Goal: Transaction & Acquisition: Purchase product/service

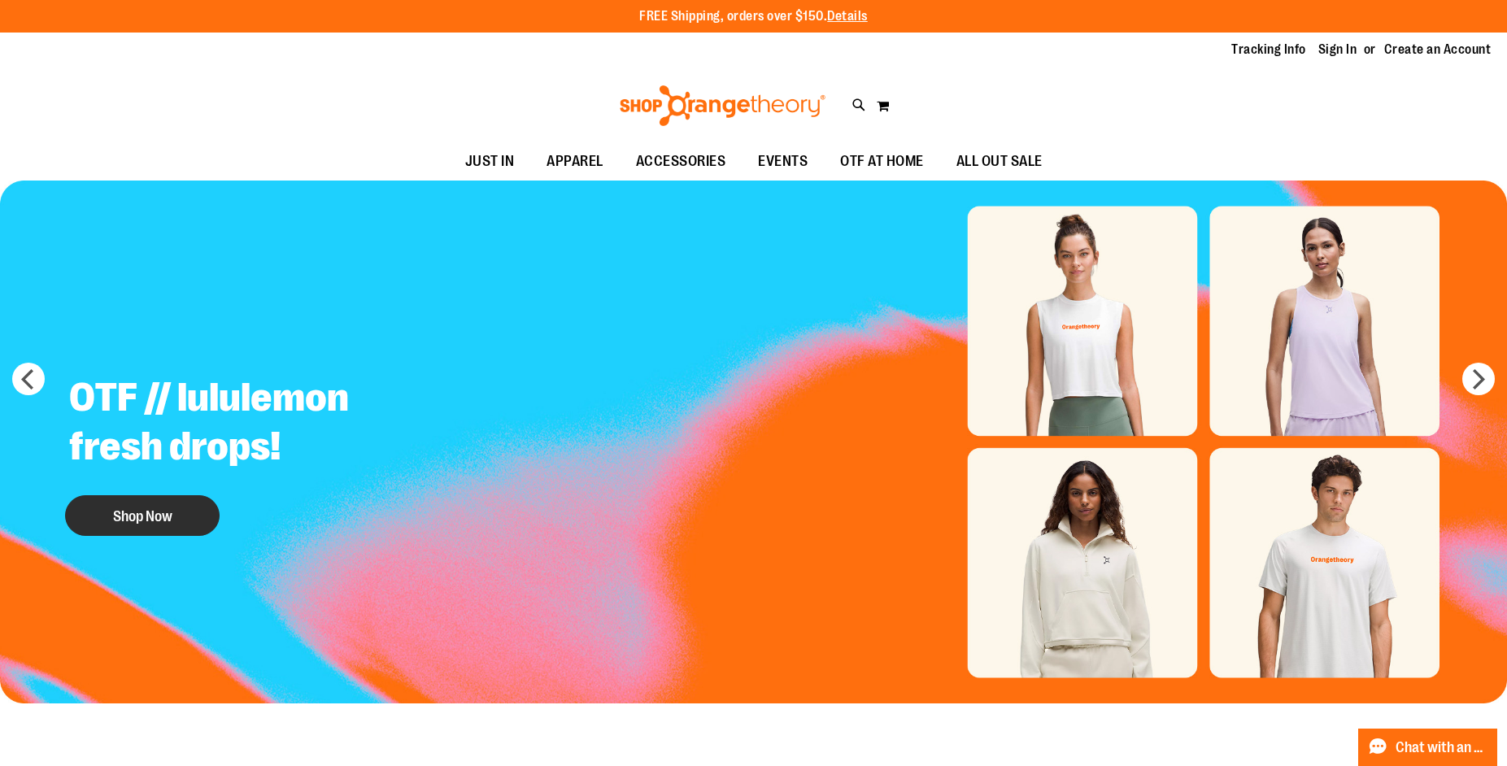
click at [124, 508] on button "Shop Now" at bounding box center [142, 515] width 155 height 41
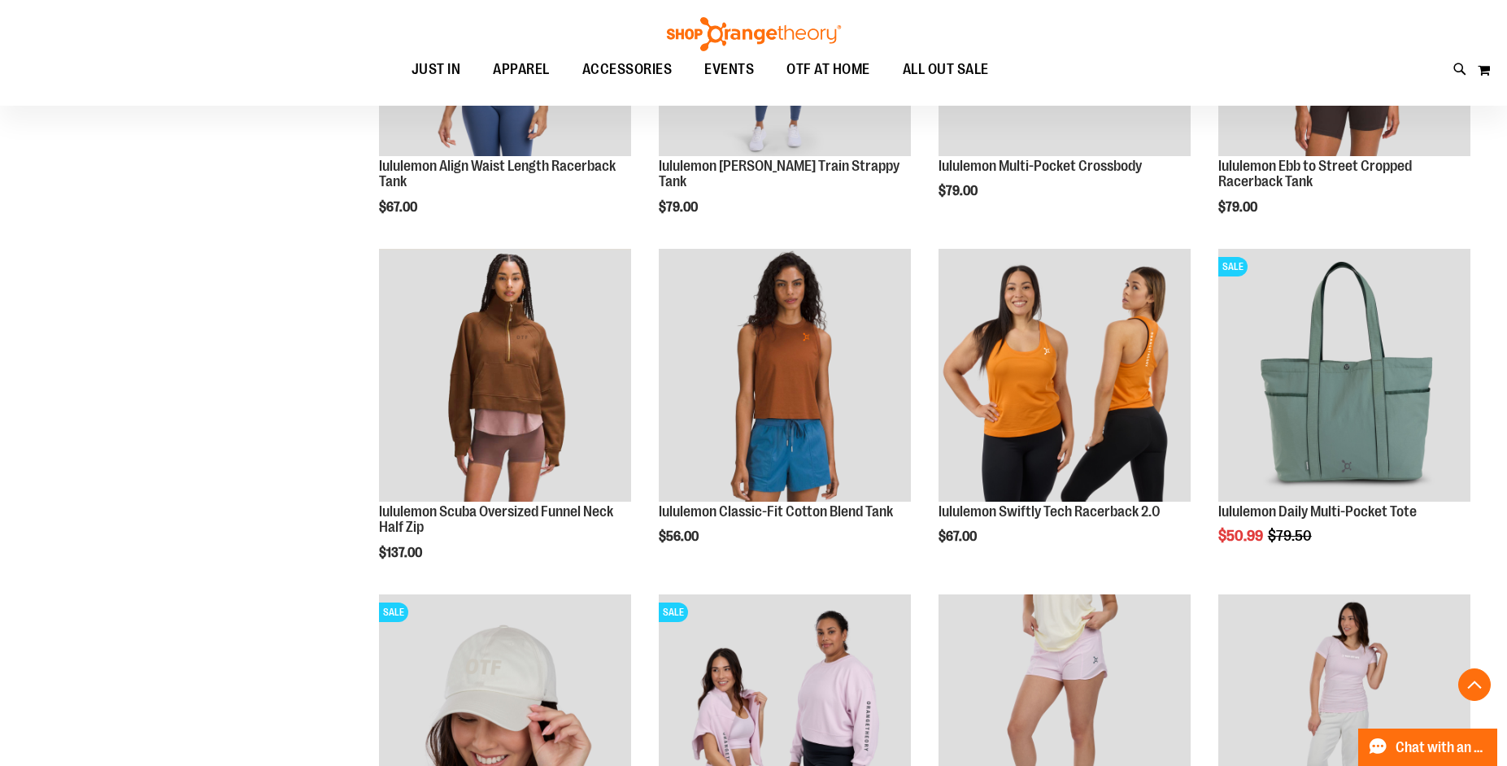
scroll to position [1219, 0]
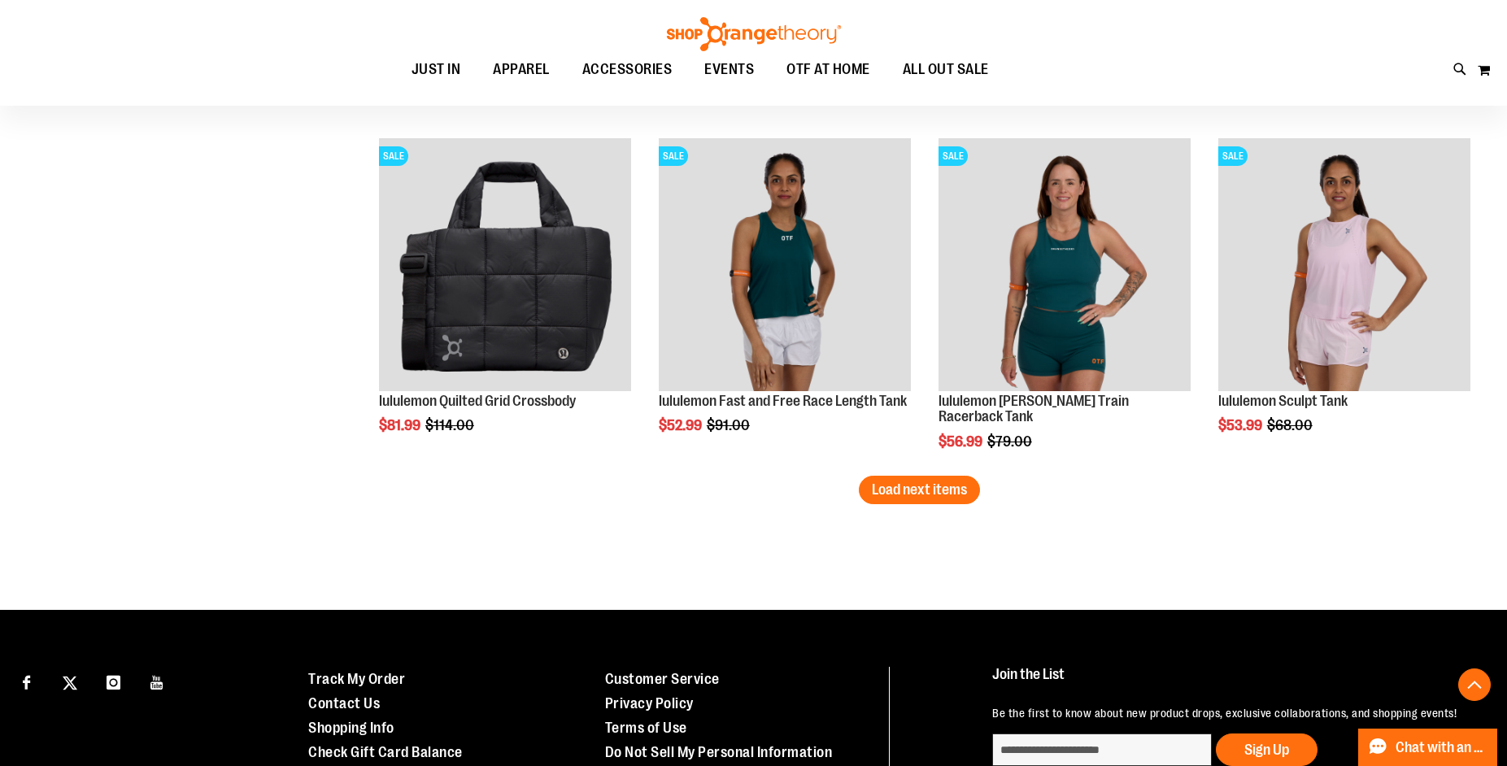
scroll to position [3009, 0]
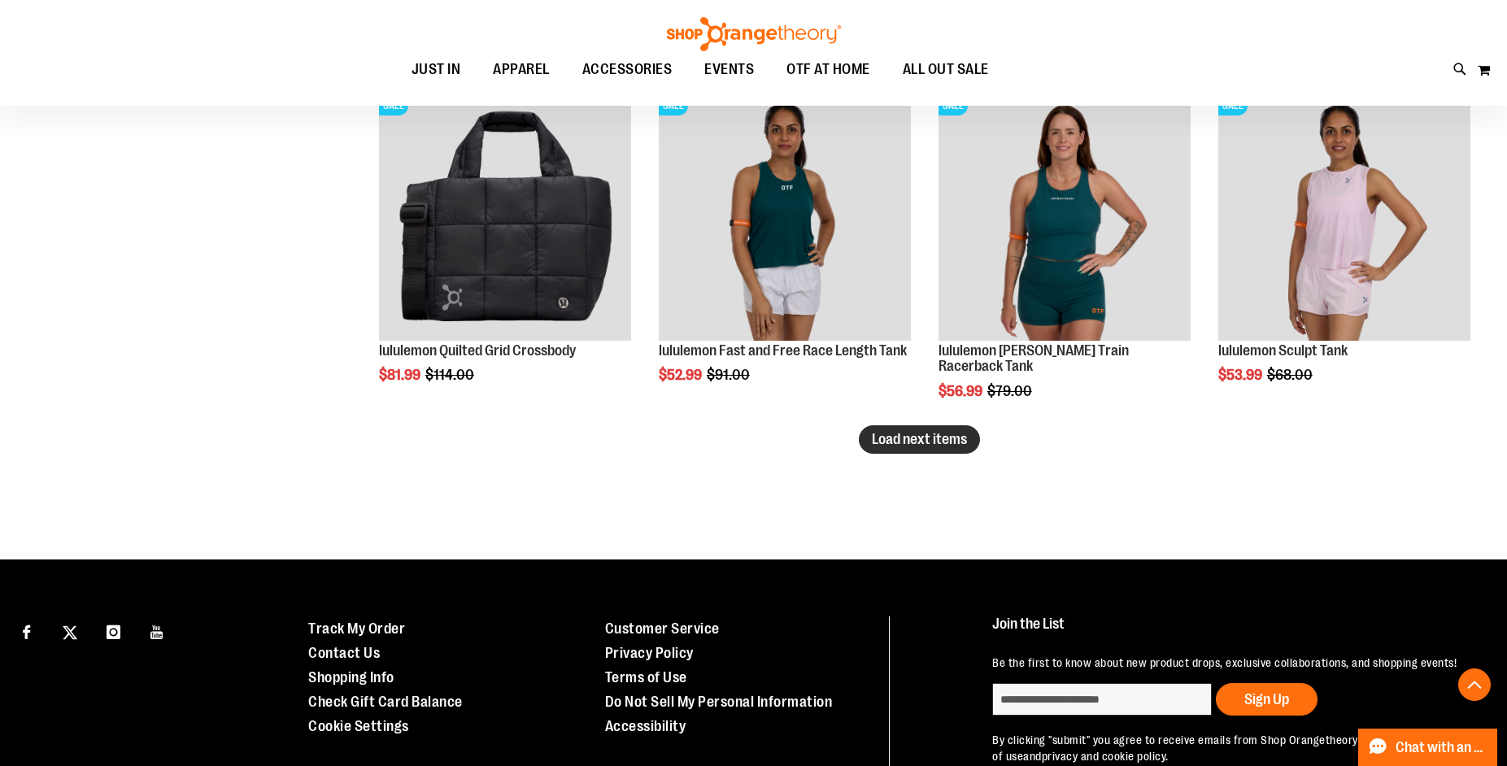
click at [948, 440] on span "Load next items" at bounding box center [919, 439] width 95 height 16
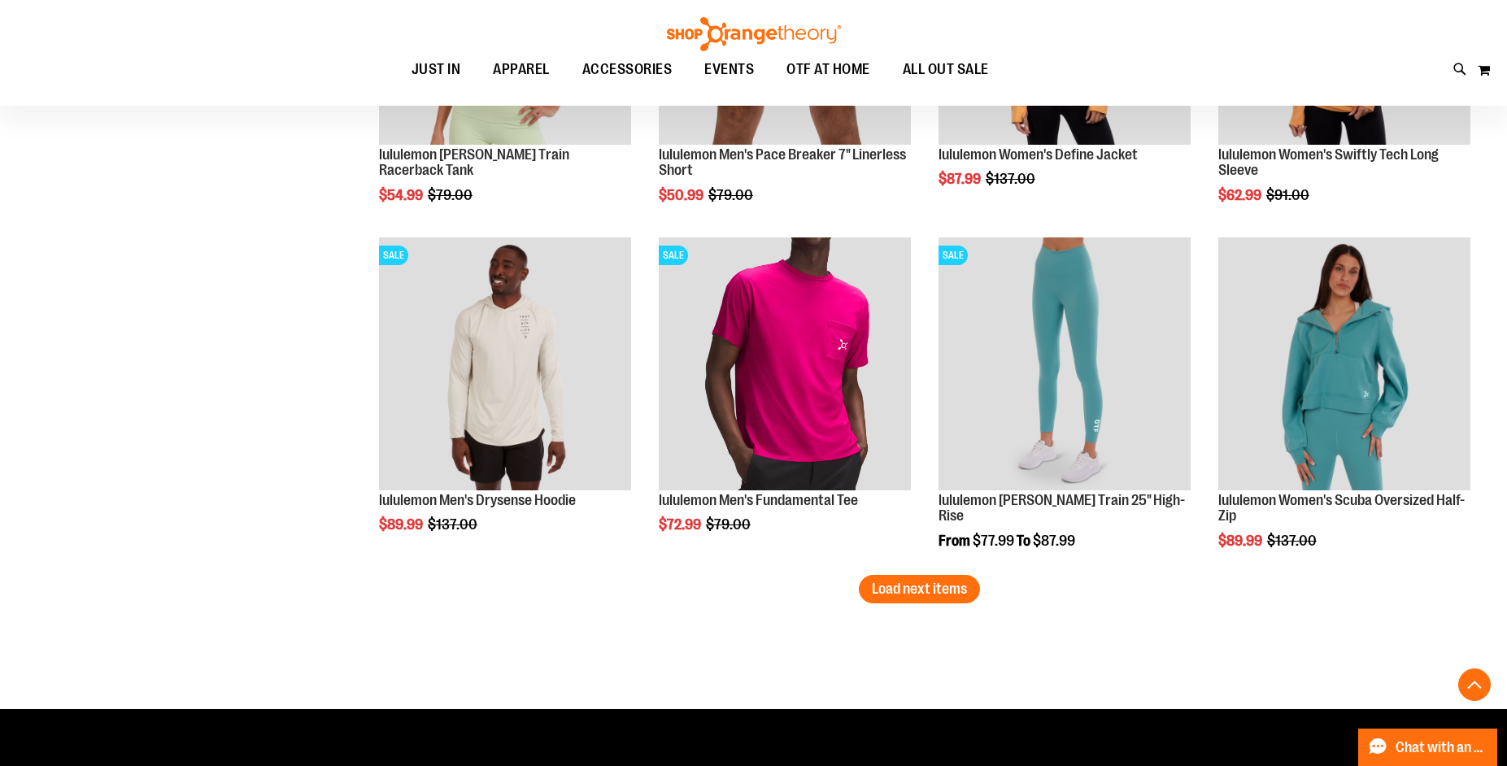
scroll to position [3904, 0]
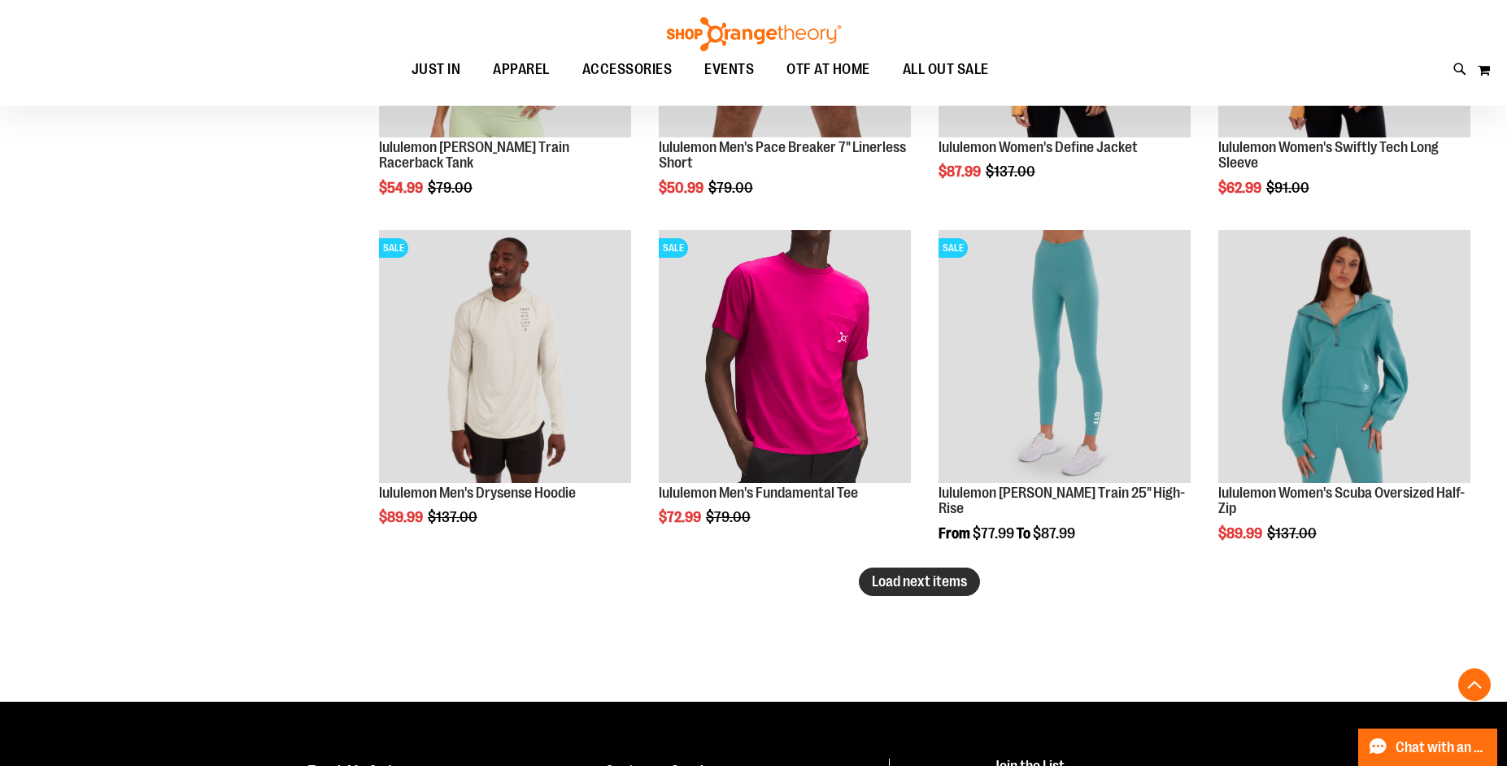
click at [944, 578] on span "Load next items" at bounding box center [919, 581] width 95 height 16
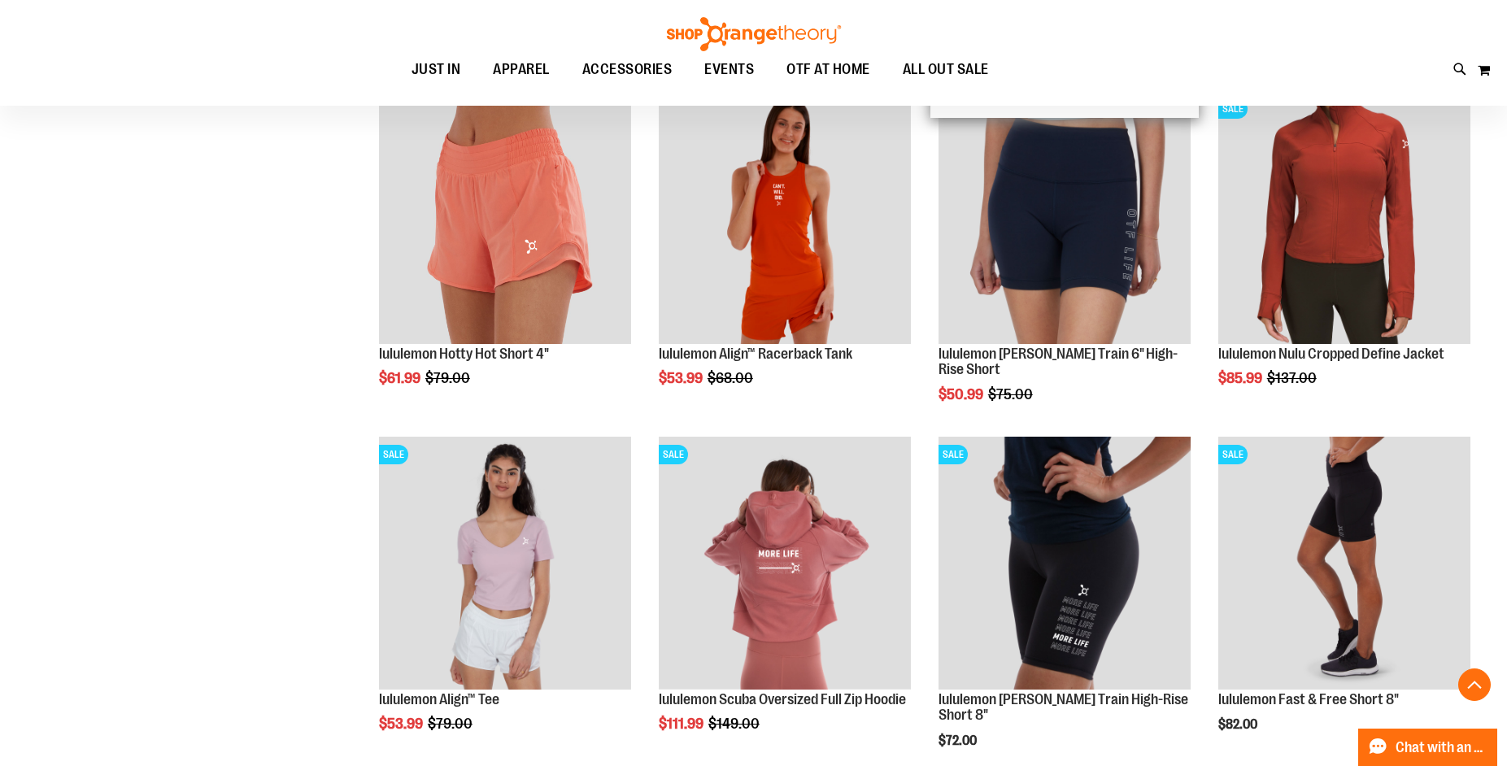
scroll to position [4880, 0]
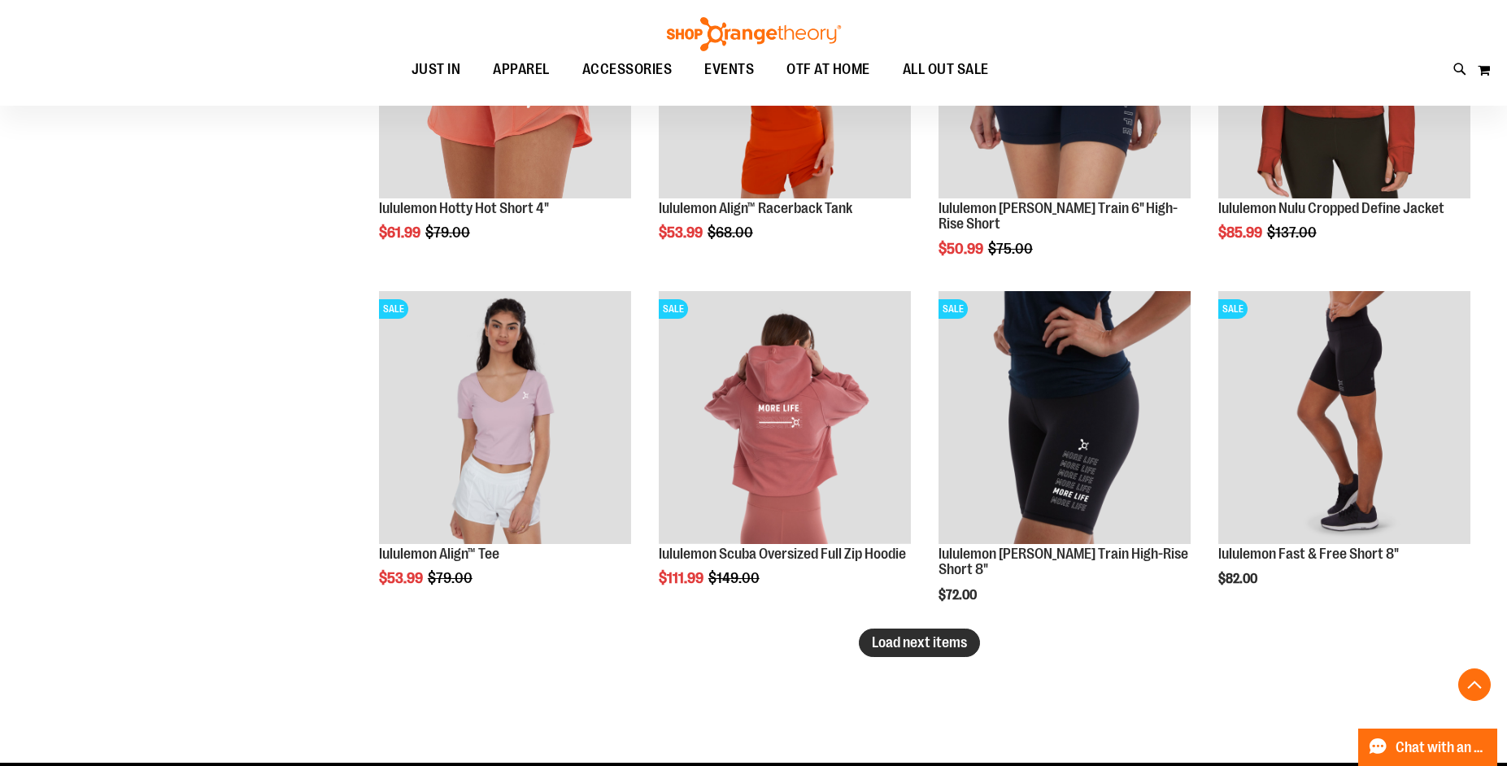
click at [945, 646] on span "Load next items" at bounding box center [919, 642] width 95 height 16
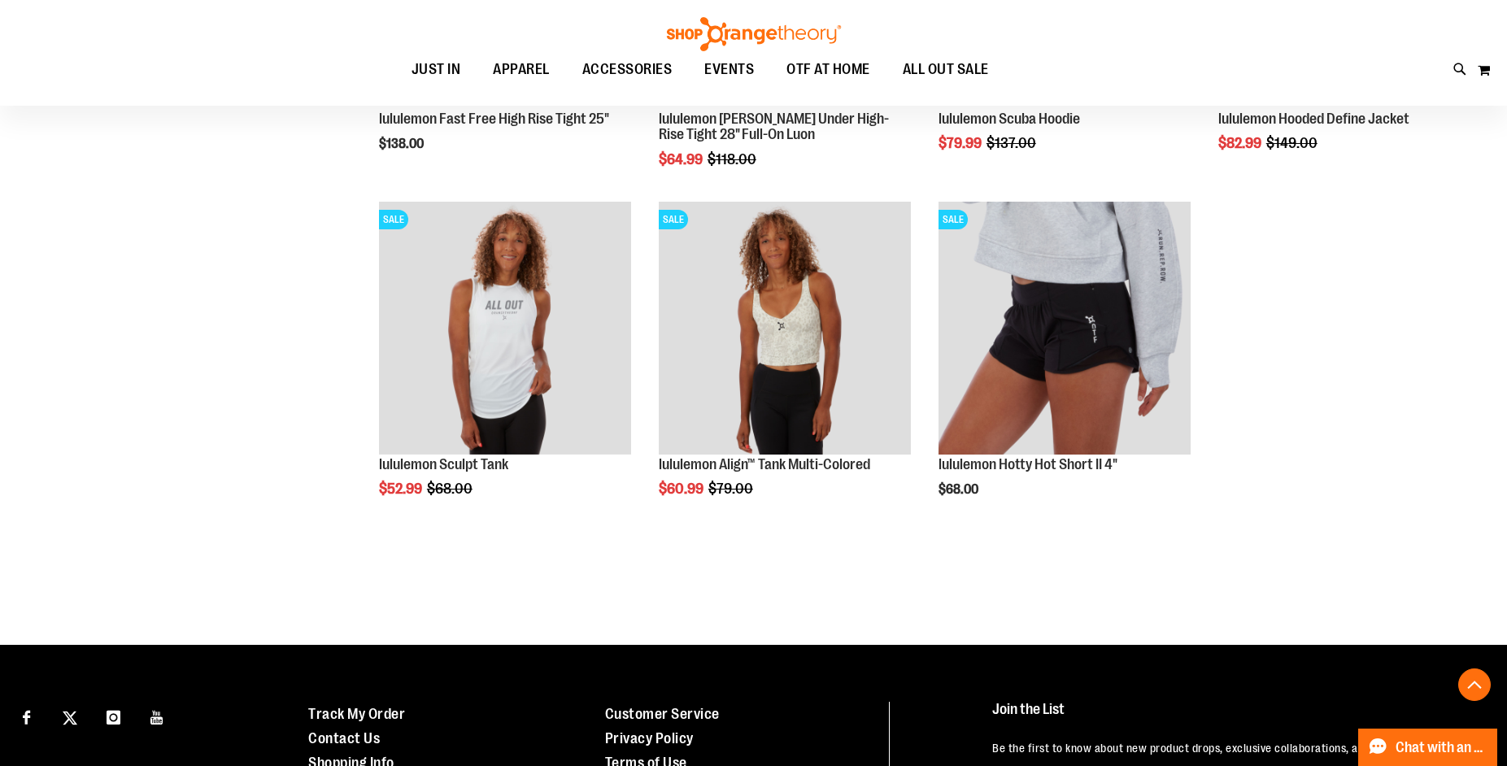
scroll to position [6018, 0]
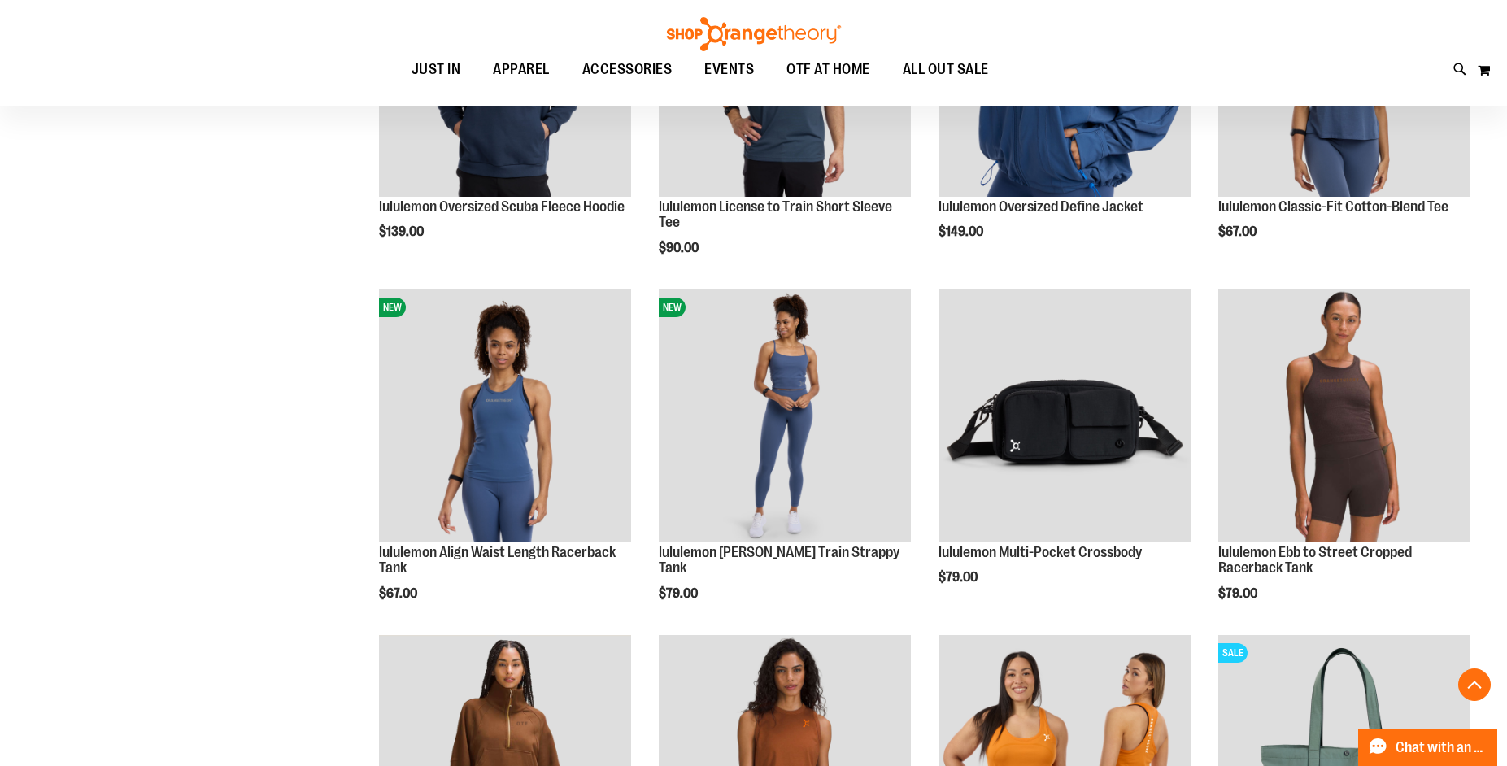
scroll to position [731, 0]
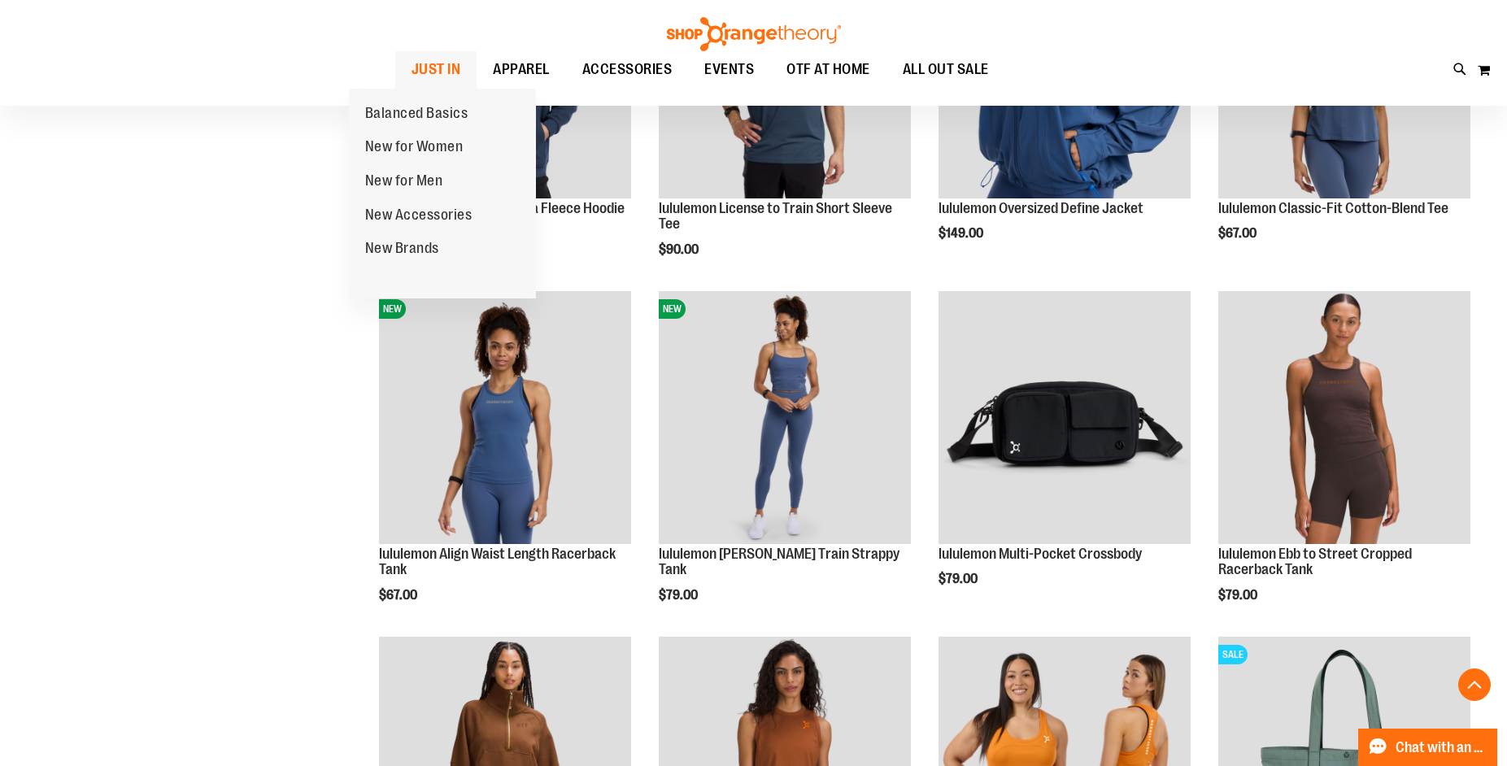
click at [412, 63] on span "JUST IN" at bounding box center [437, 69] width 50 height 37
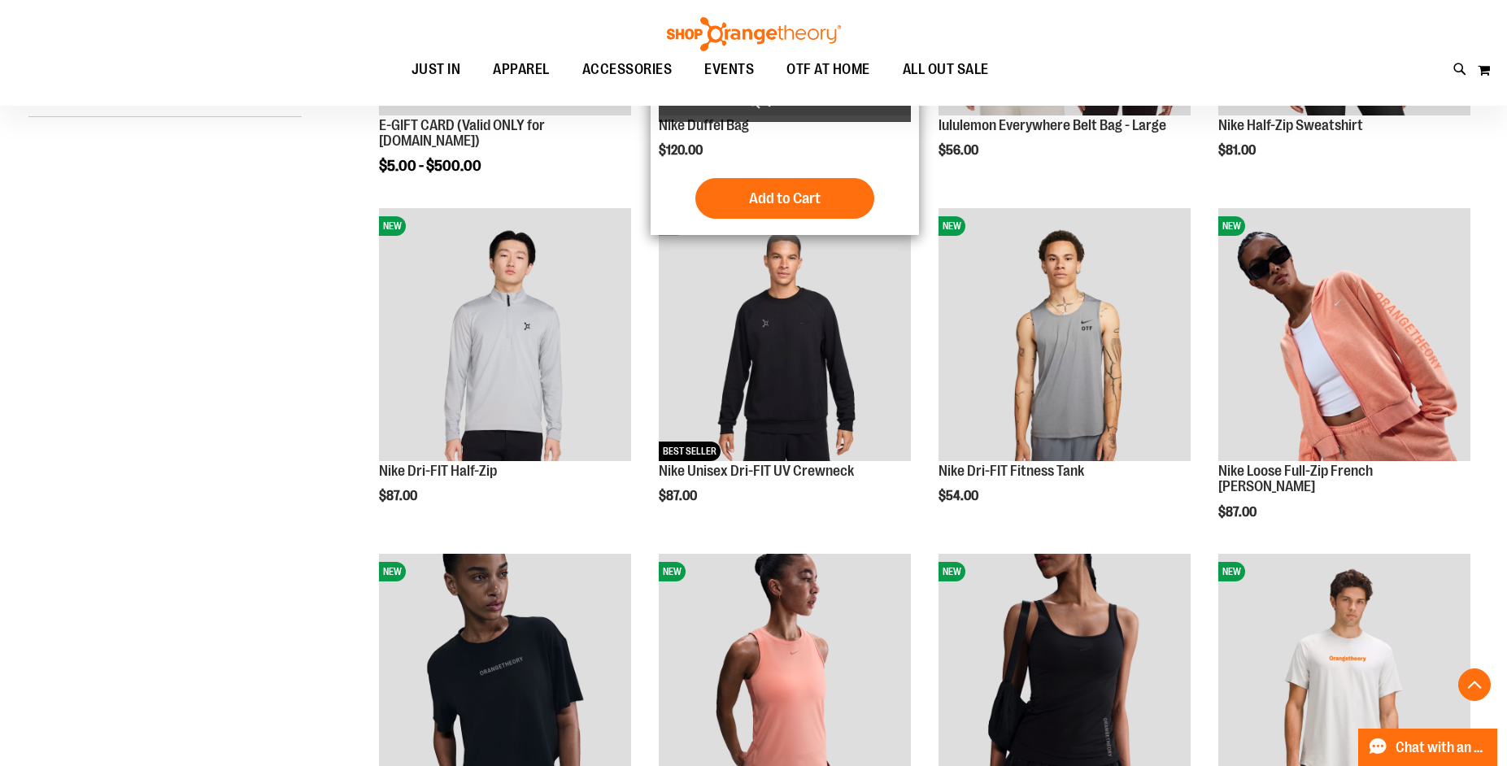
scroll to position [487, 0]
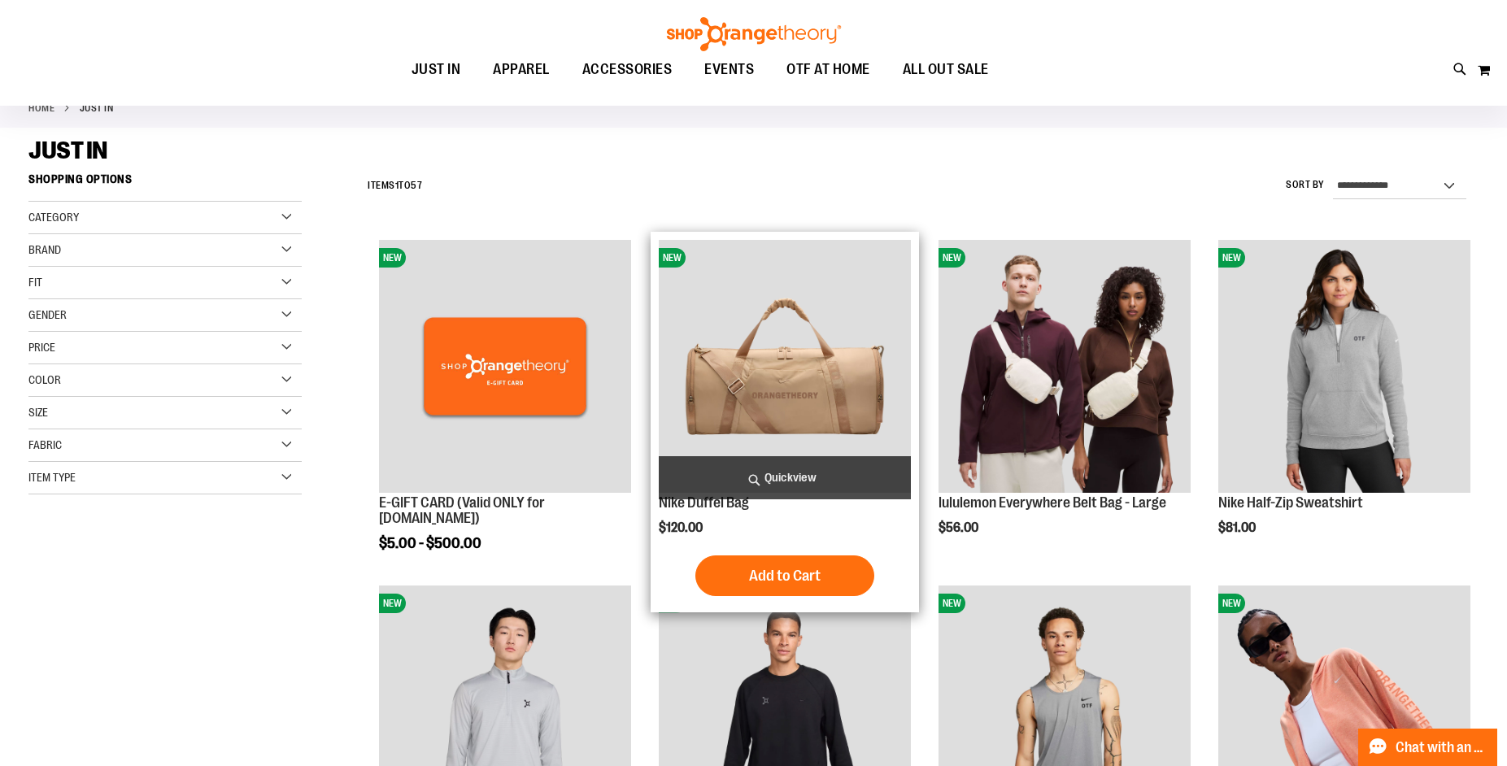
scroll to position [81, 0]
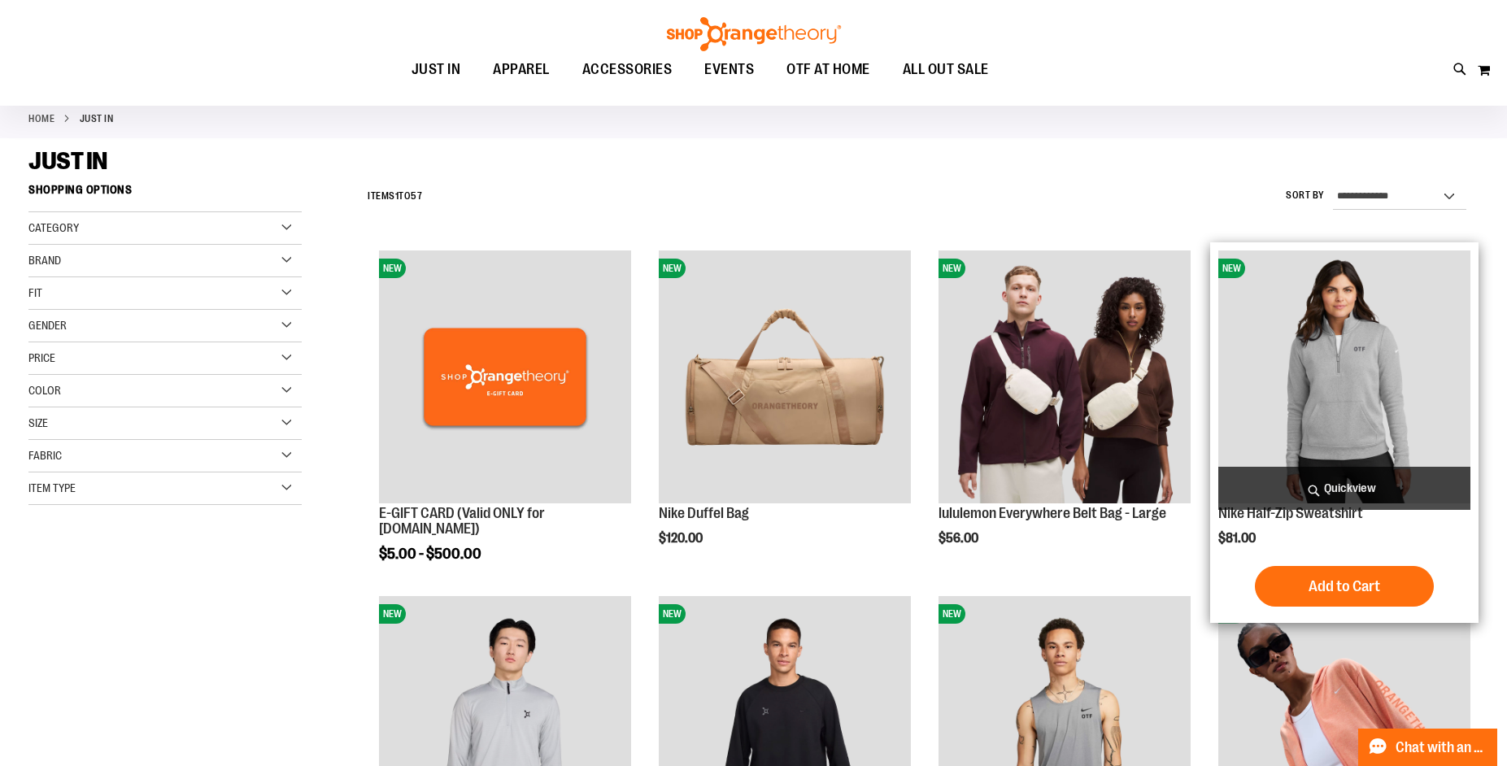
click at [1327, 399] on img "product" at bounding box center [1344, 377] width 252 height 252
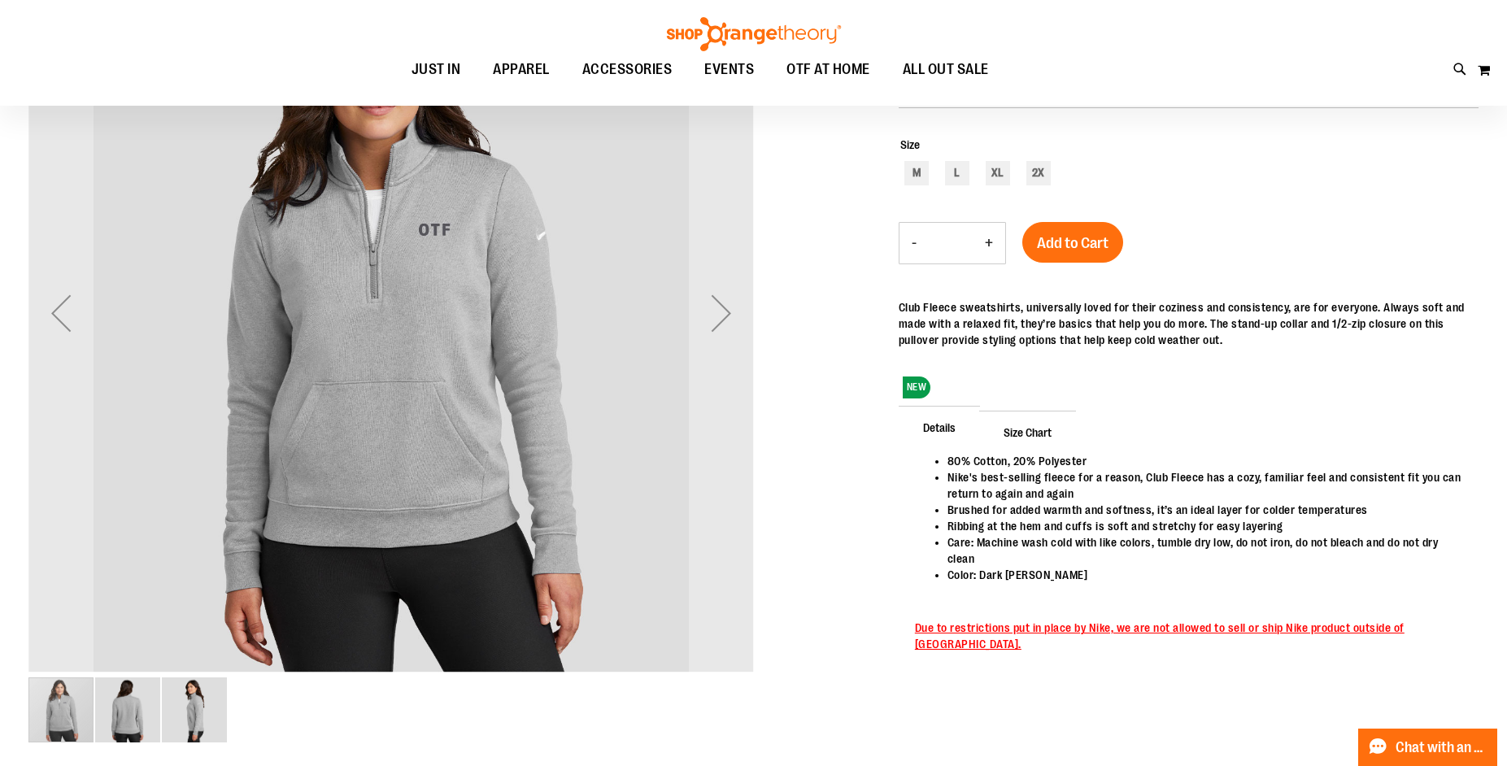
scroll to position [243, 0]
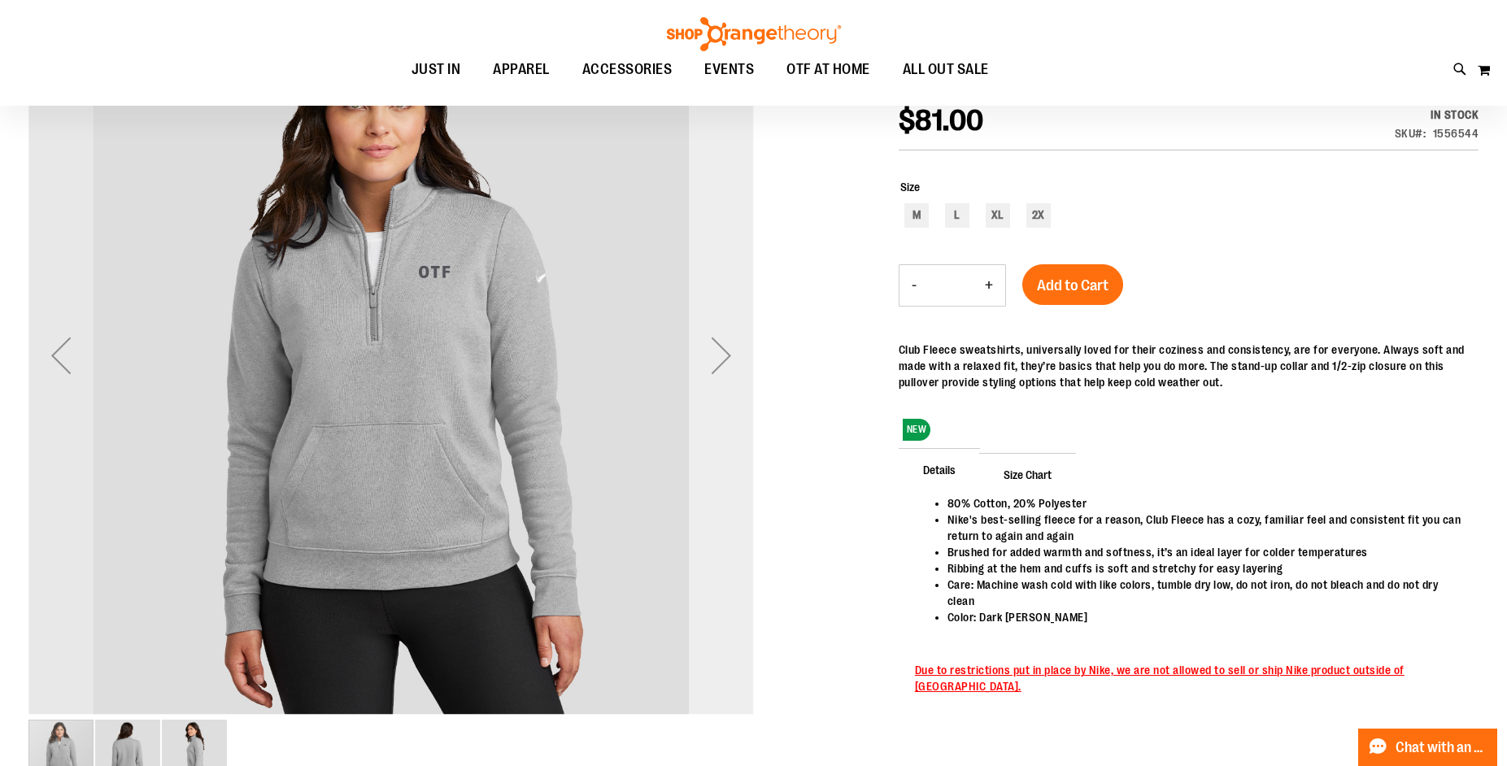
click at [726, 354] on div "Next" at bounding box center [721, 355] width 65 height 65
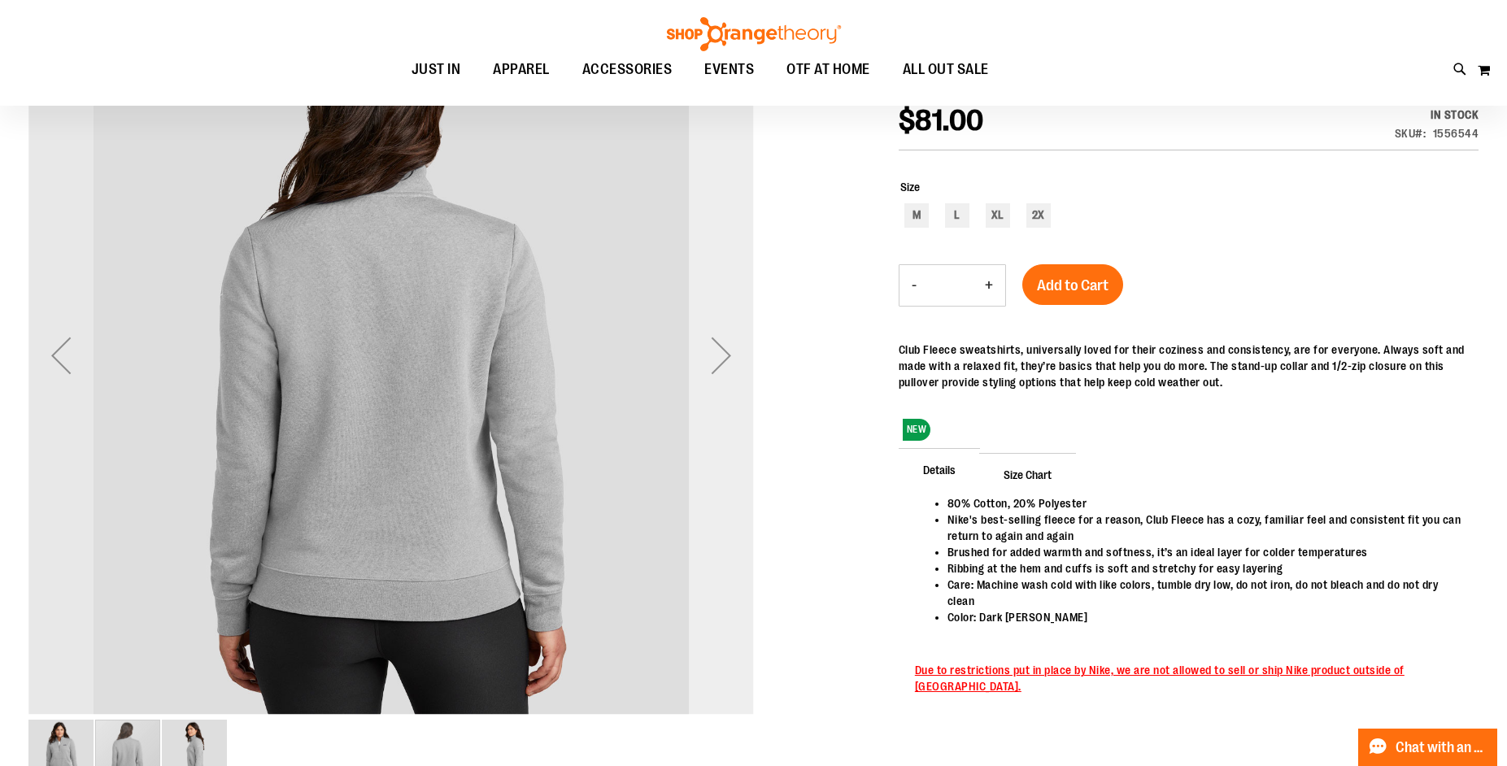
click at [726, 354] on div "Next" at bounding box center [721, 355] width 65 height 65
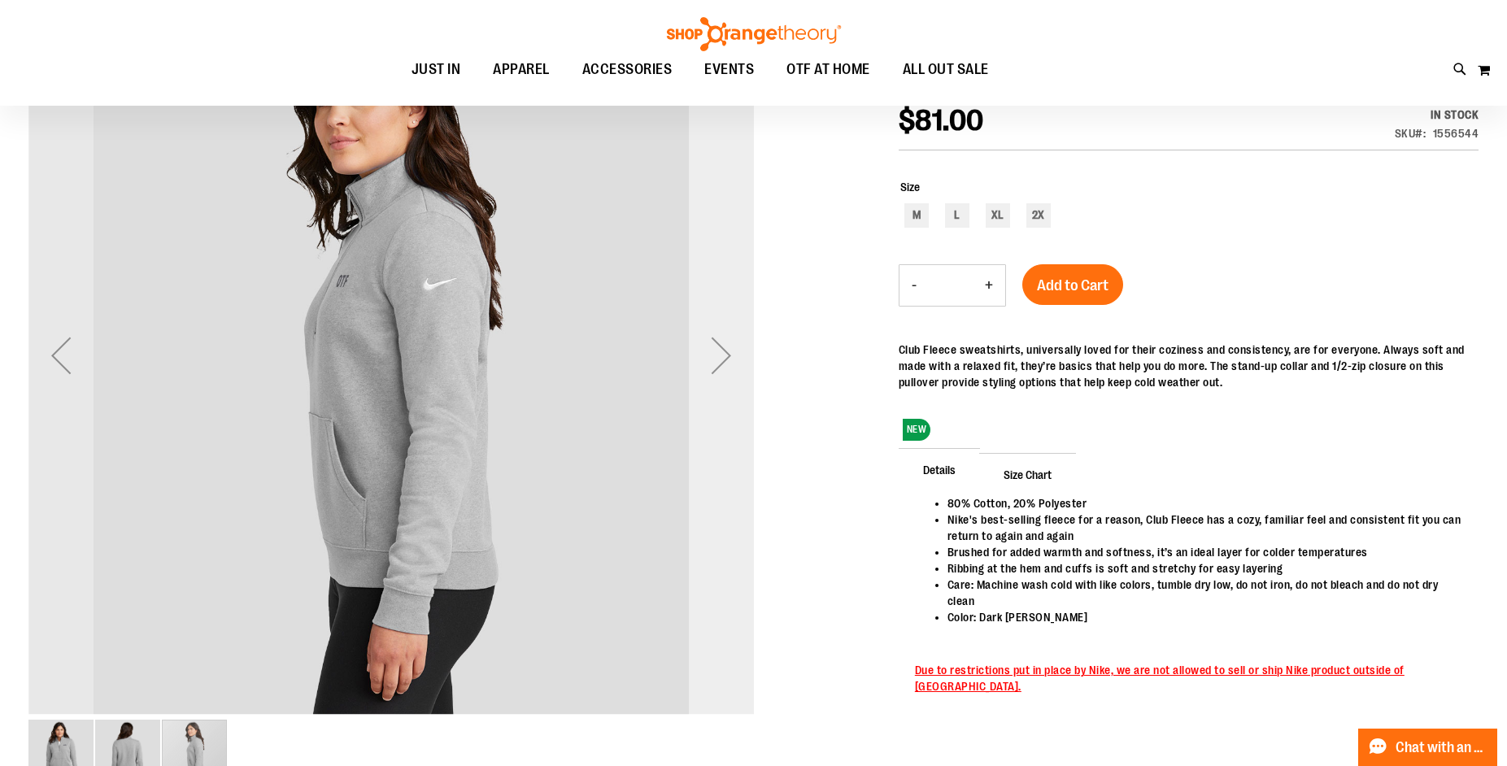
click at [726, 356] on div "Next" at bounding box center [721, 355] width 65 height 65
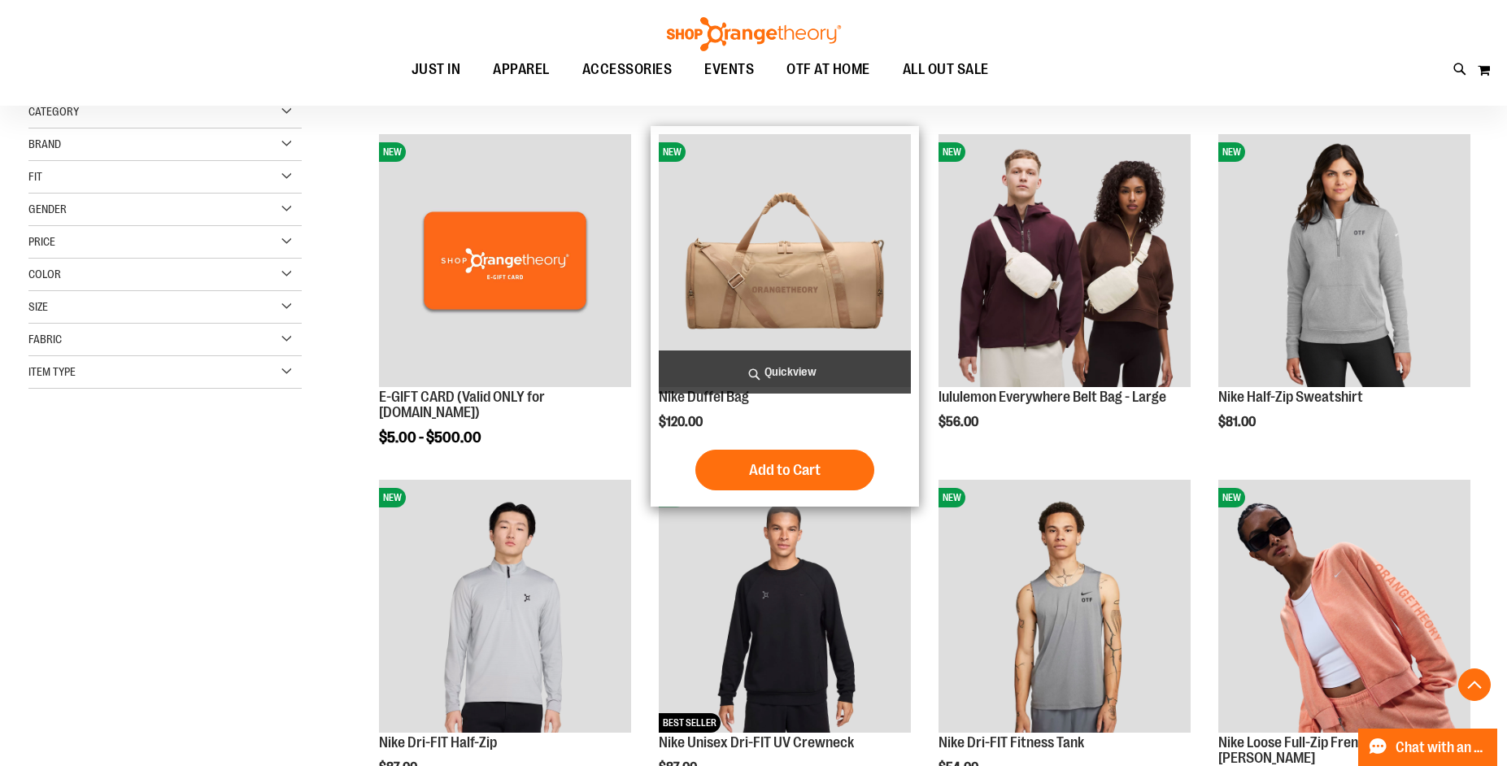
scroll to position [324, 0]
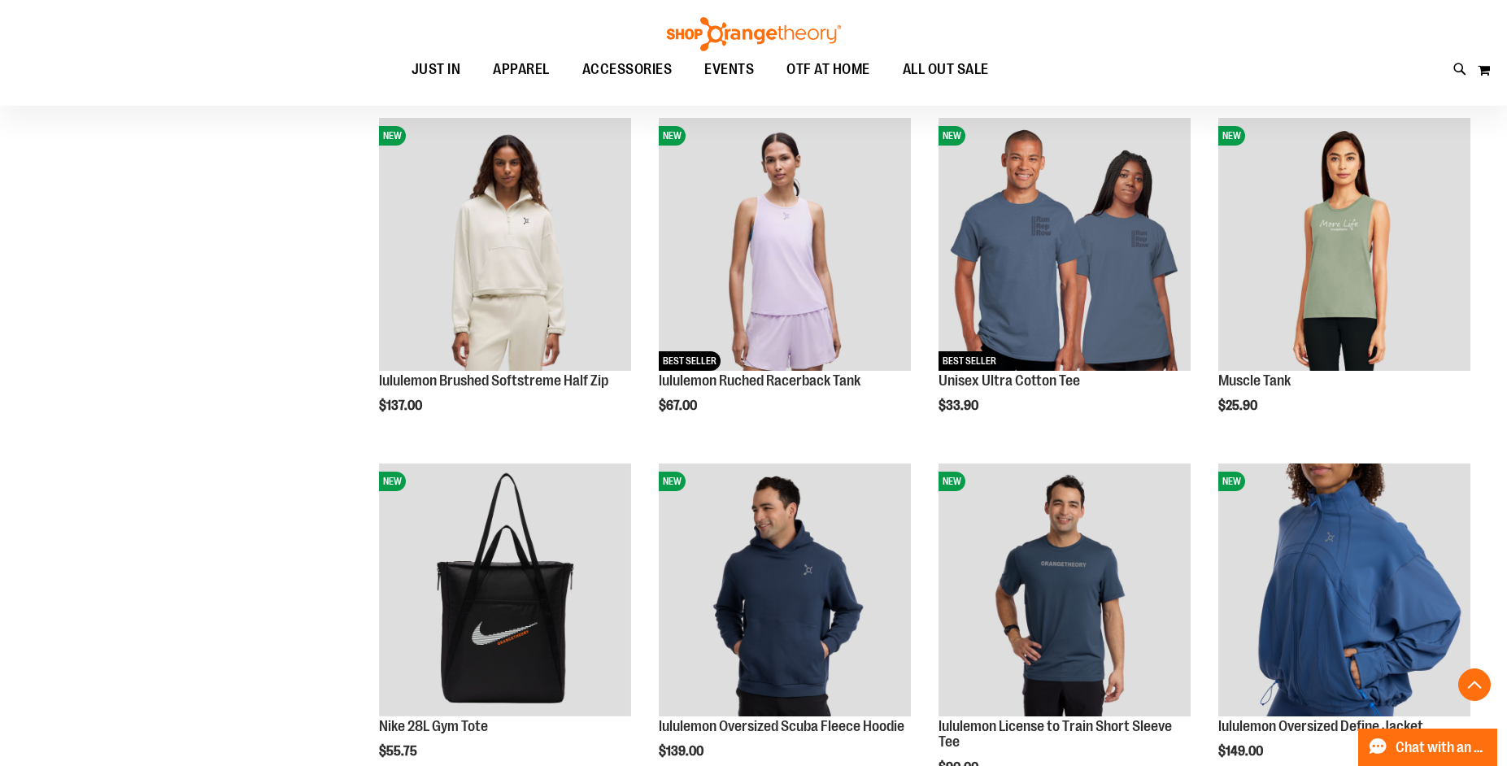
scroll to position [1300, 0]
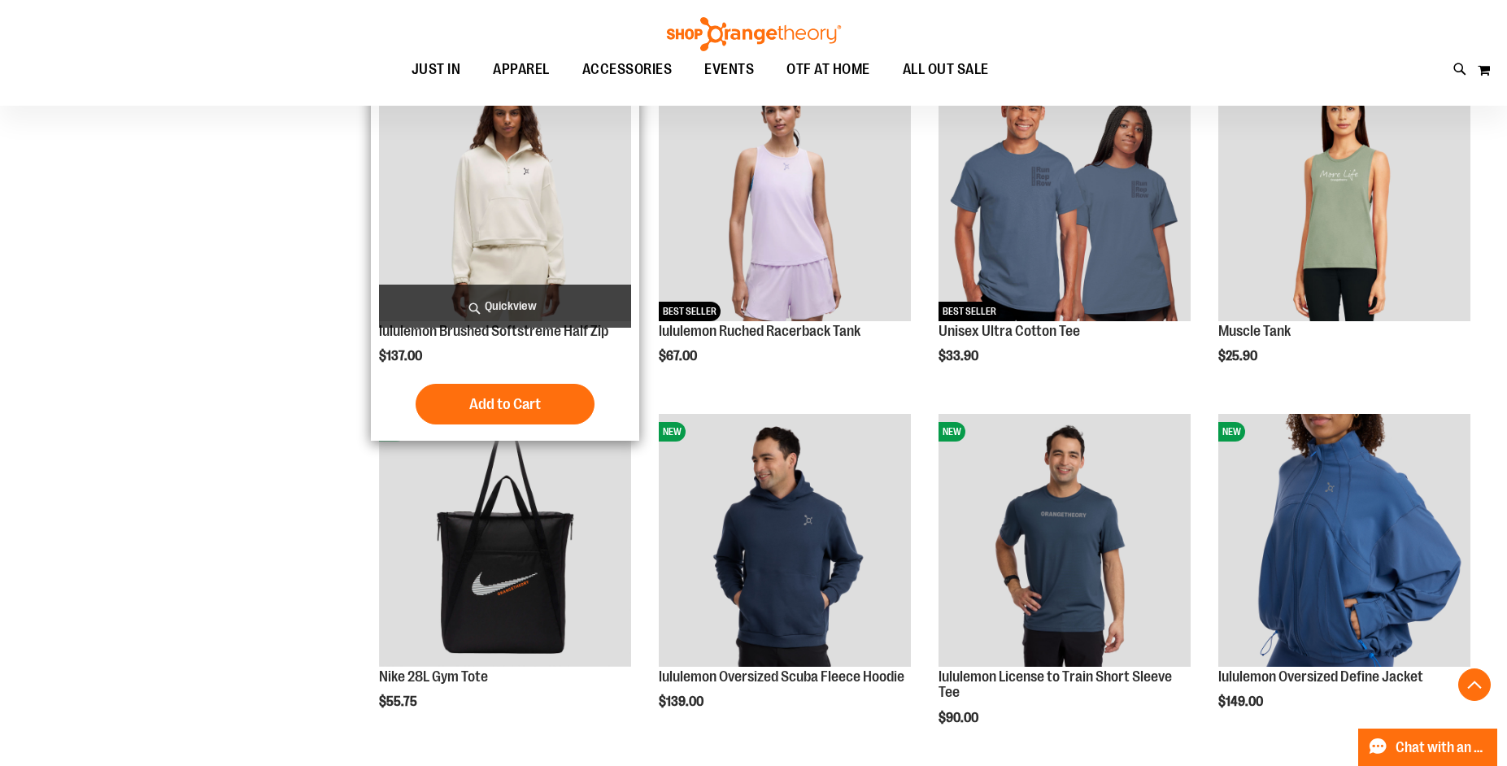
click at [501, 194] on img "product" at bounding box center [505, 194] width 252 height 252
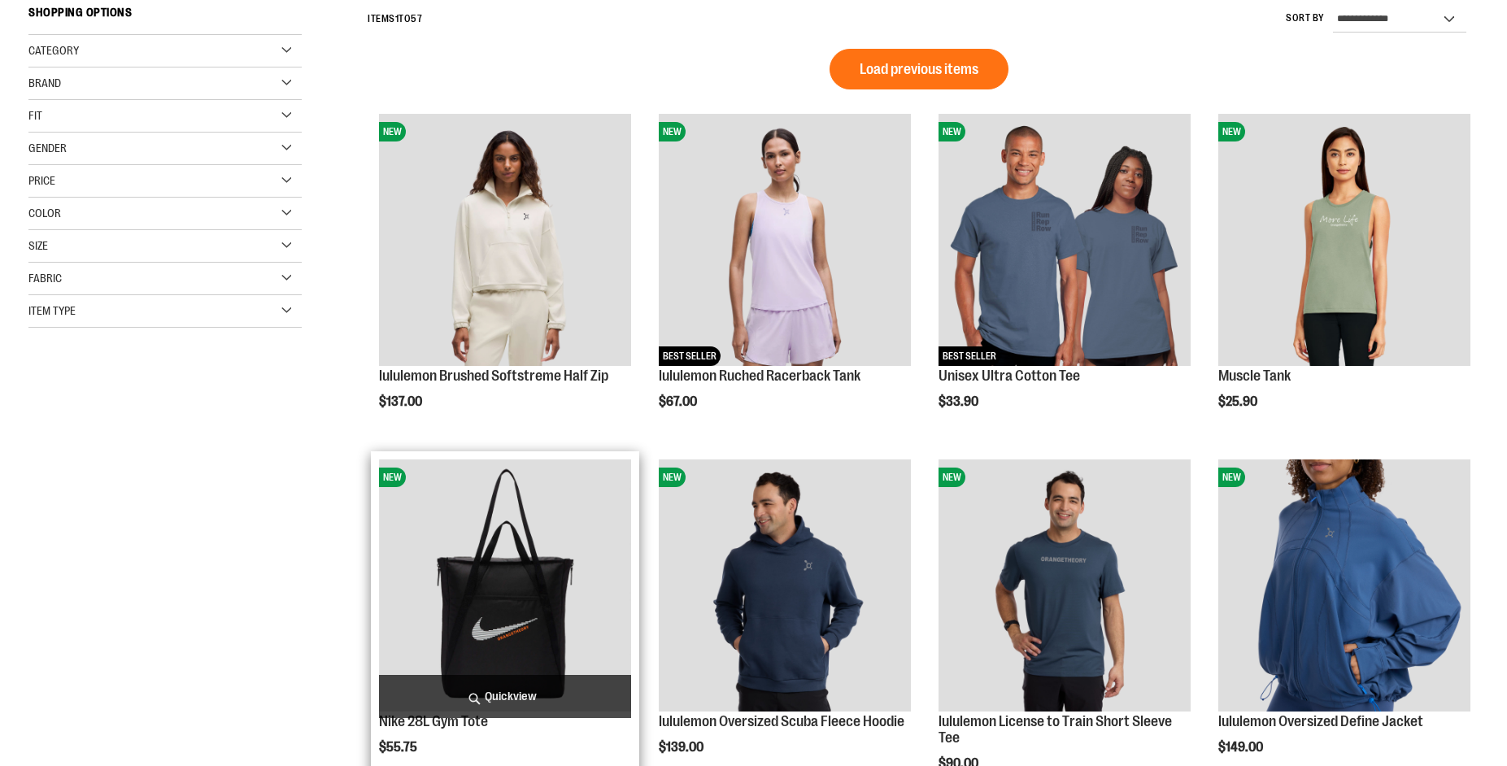
scroll to position [325, 0]
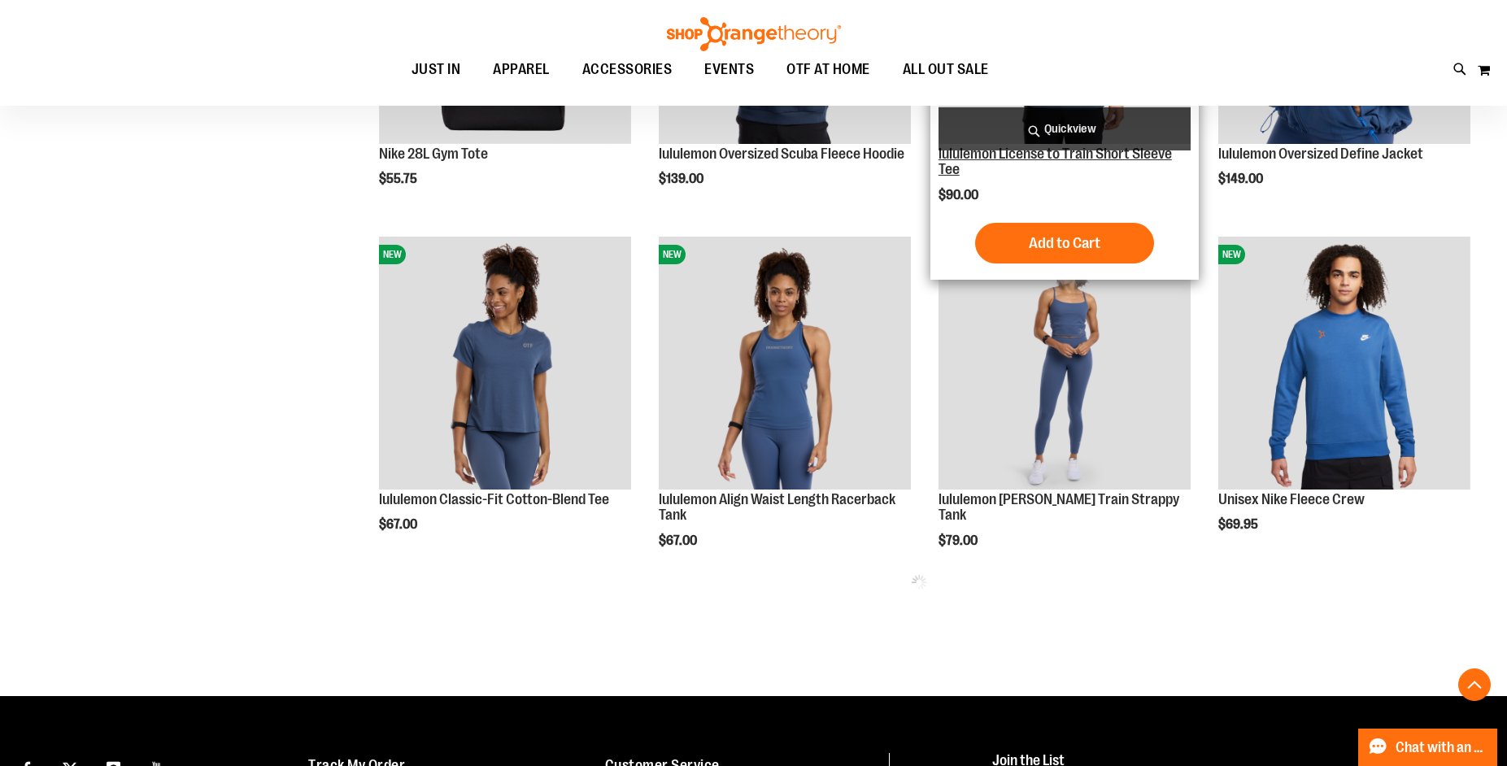
scroll to position [650, 0]
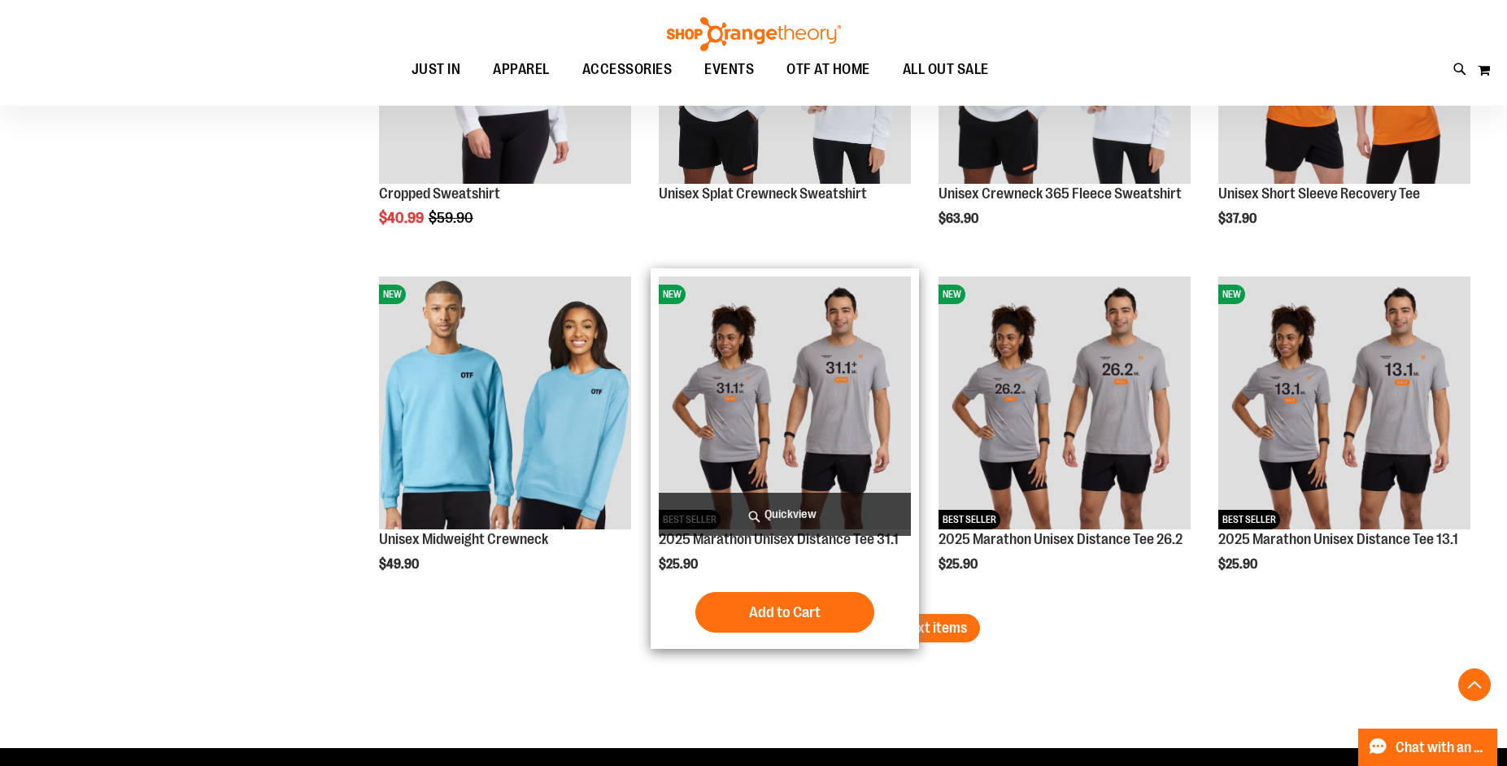
scroll to position [2846, 0]
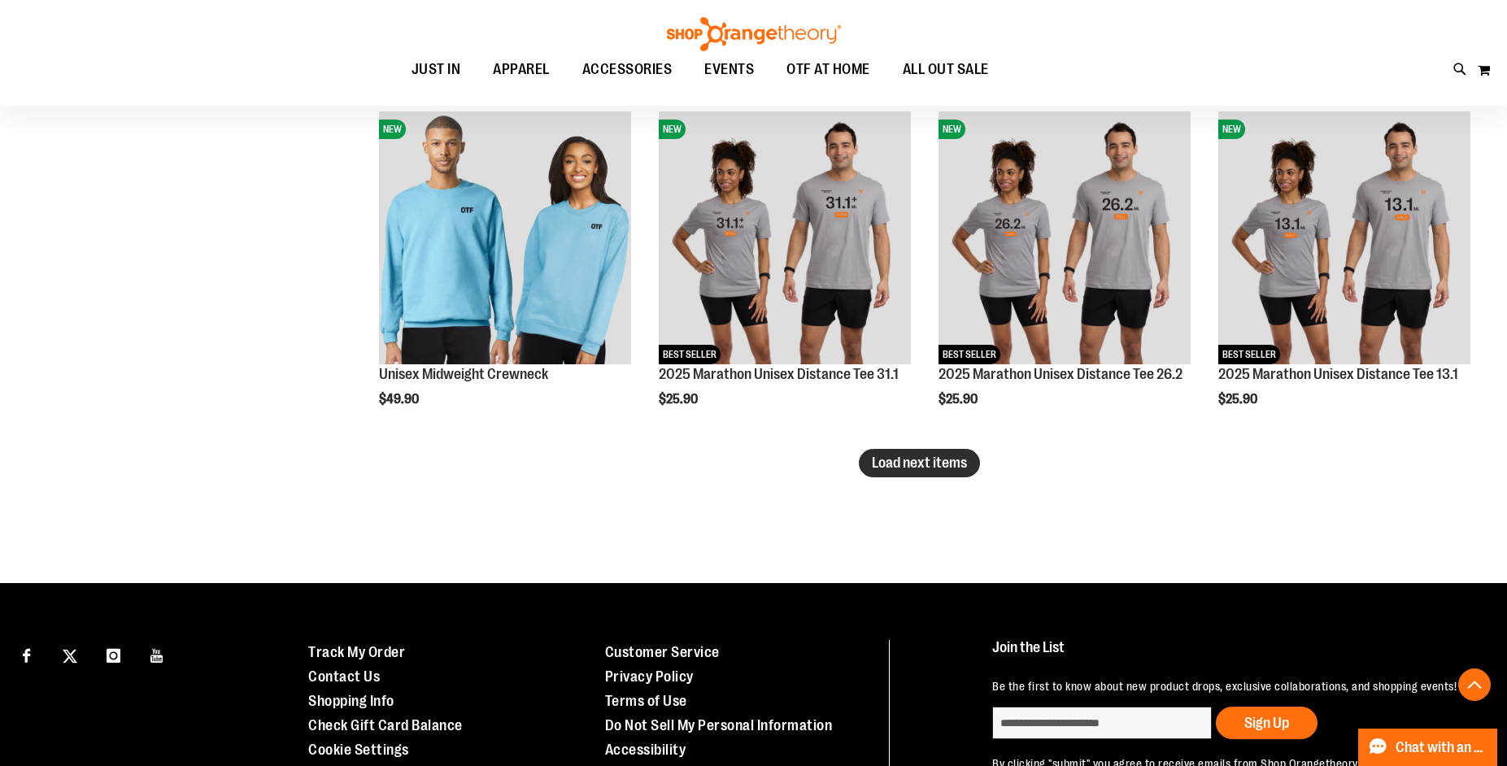
click at [971, 463] on button "Load next items" at bounding box center [919, 463] width 121 height 28
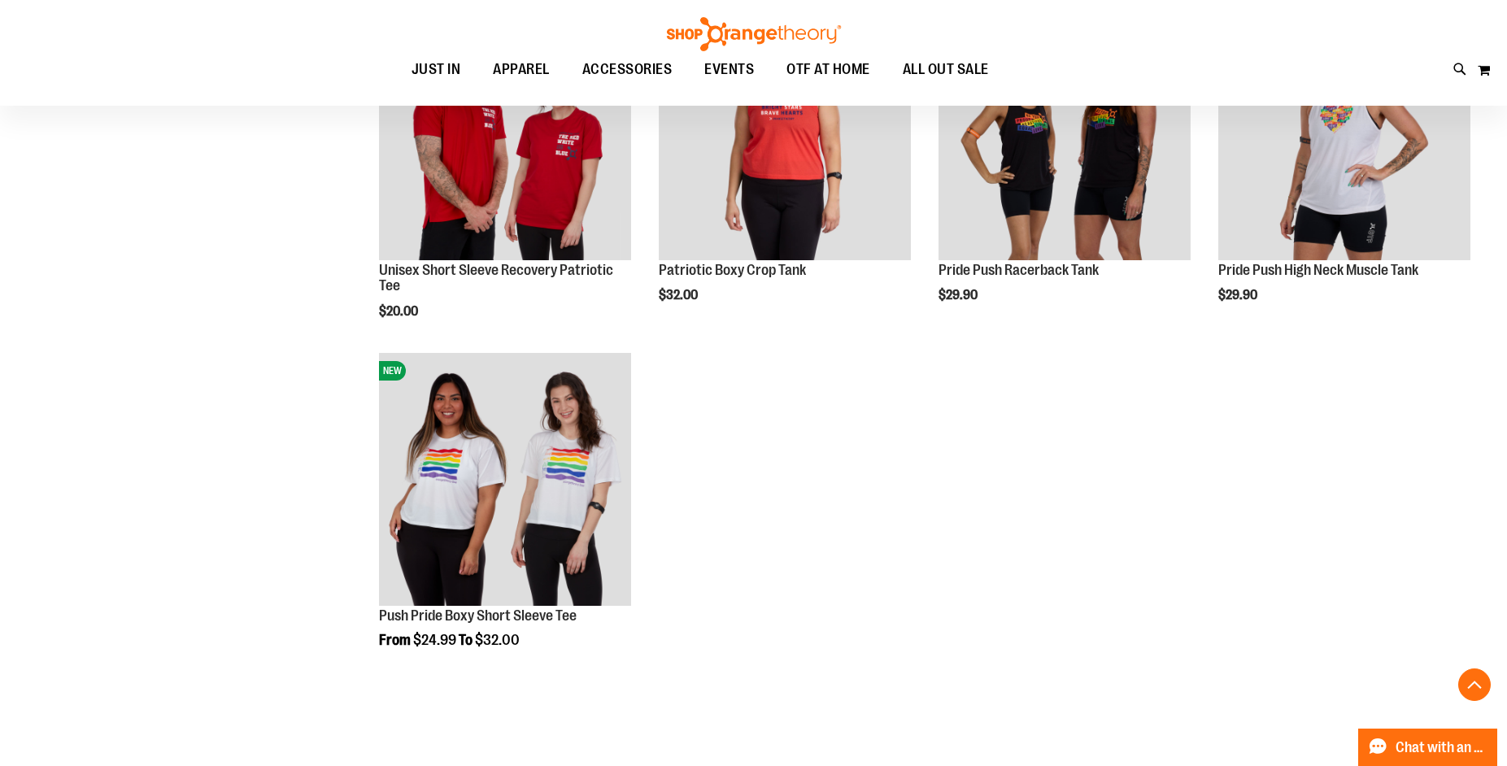
scroll to position [3578, 0]
